Goal: Task Accomplishment & Management: Manage account settings

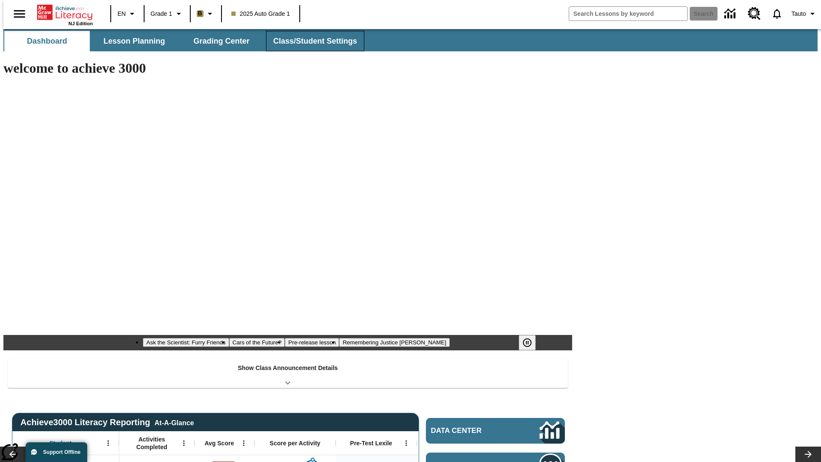
click at [310, 41] on span "Class/Student Settings" at bounding box center [315, 41] width 84 height 10
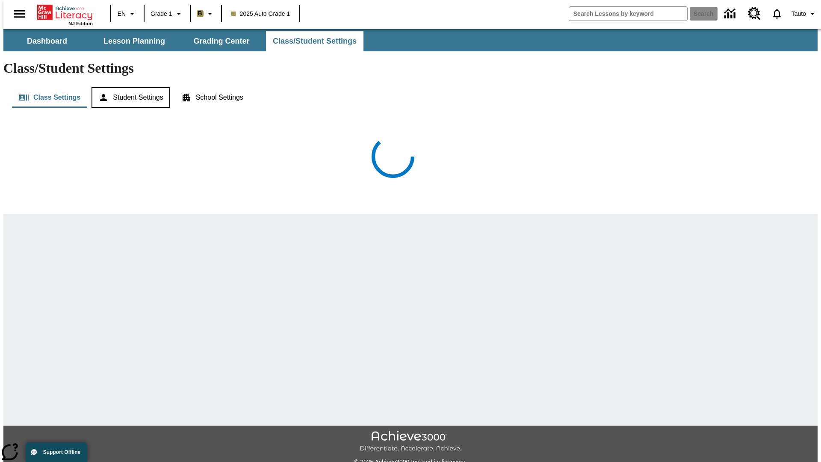
click at [129, 87] on button "Student Settings" at bounding box center [131, 97] width 78 height 21
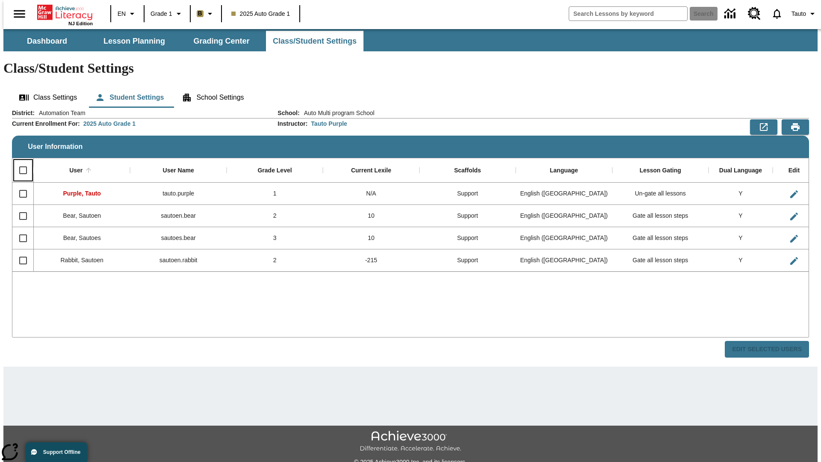
click at [19, 161] on input "Select all rows" at bounding box center [23, 170] width 18 height 18
checkbox input "true"
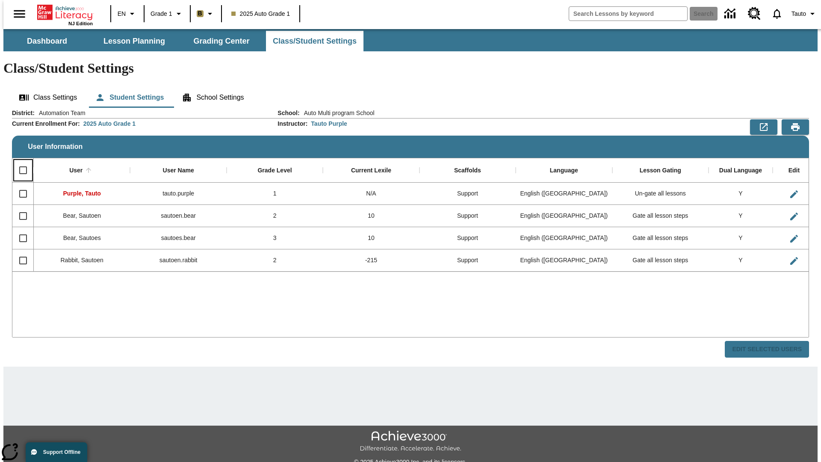
checkbox input "true"
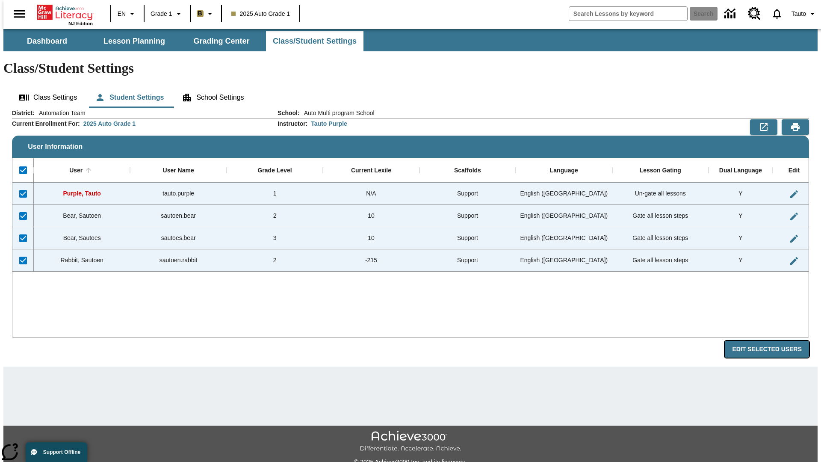
click at [773, 341] on button "Edit Selected Users" at bounding box center [767, 349] width 84 height 17
